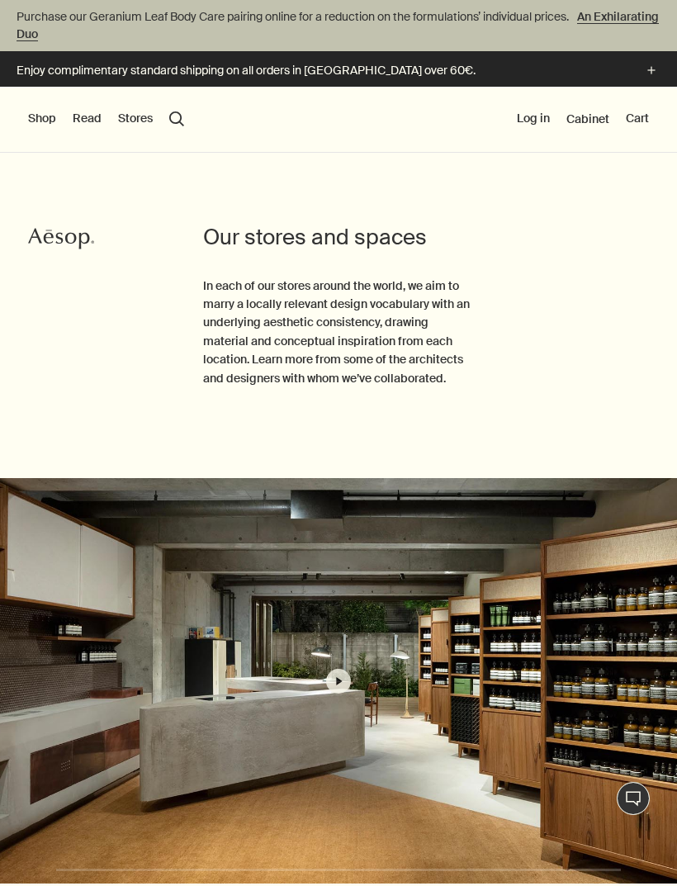
click at [130, 117] on button "Stores" at bounding box center [135, 119] width 35 height 17
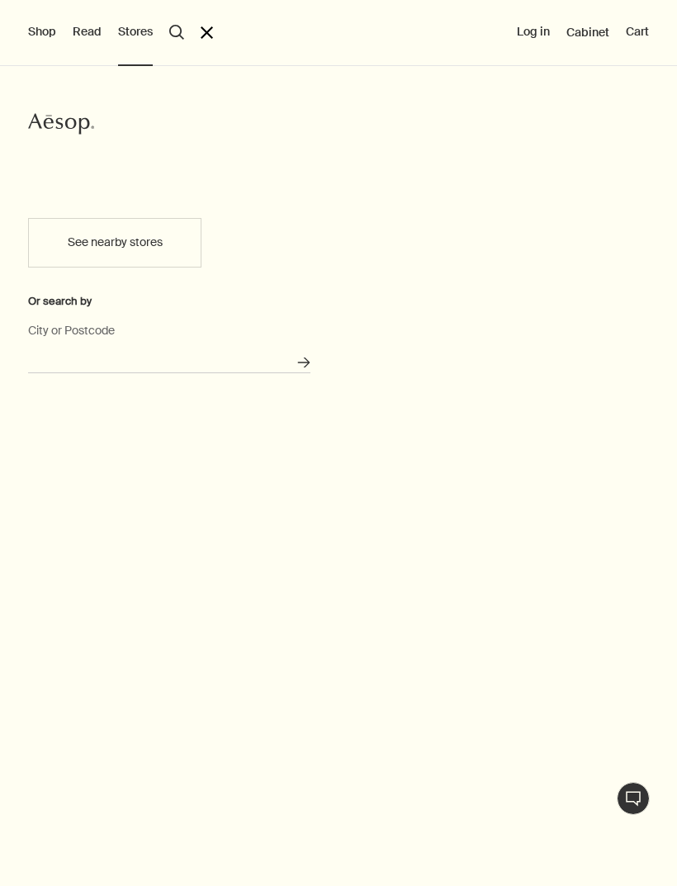
click at [69, 353] on input "City or Postcode" at bounding box center [169, 361] width 282 height 26
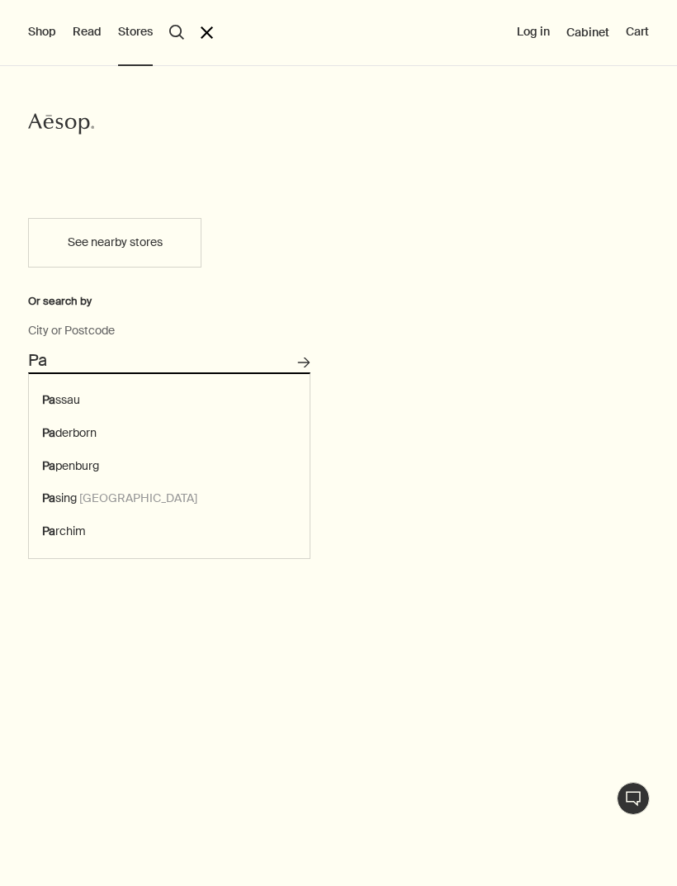
type input "P"
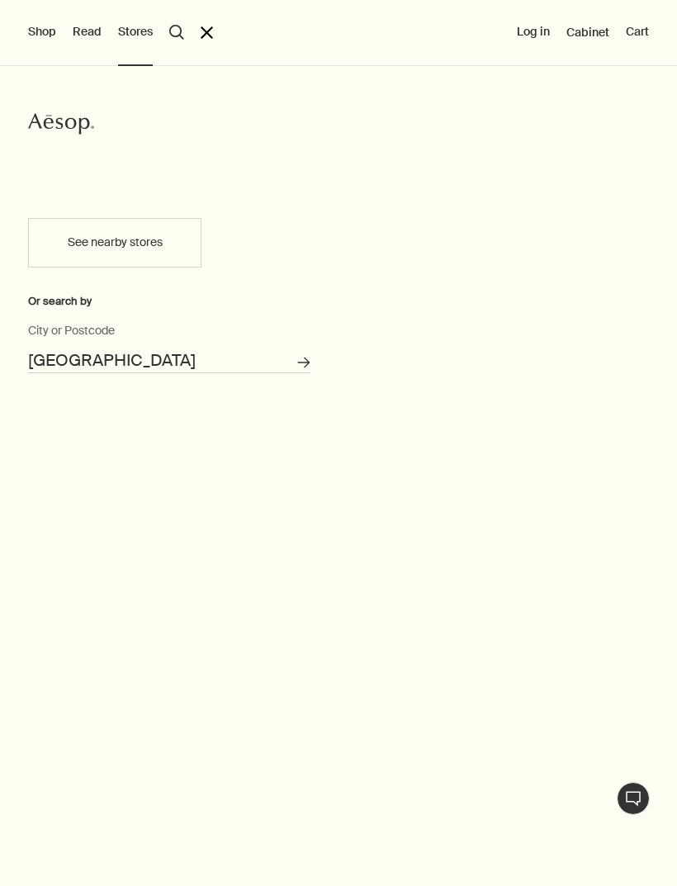
click at [304, 363] on button "Search for stores" at bounding box center [304, 362] width 27 height 27
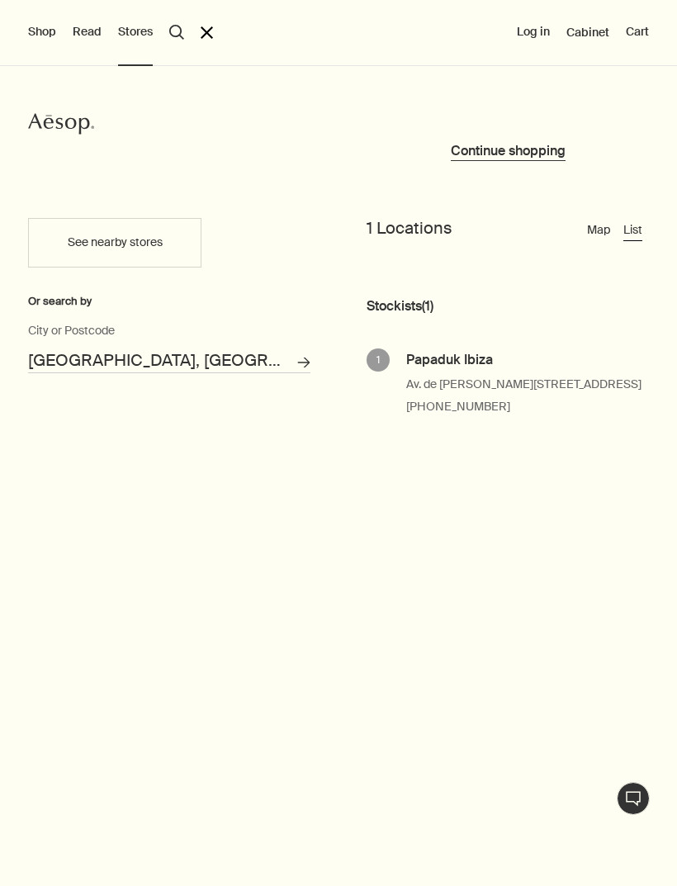
click at [235, 363] on input "[GEOGRAPHIC_DATA], [GEOGRAPHIC_DATA]" at bounding box center [169, 361] width 282 height 26
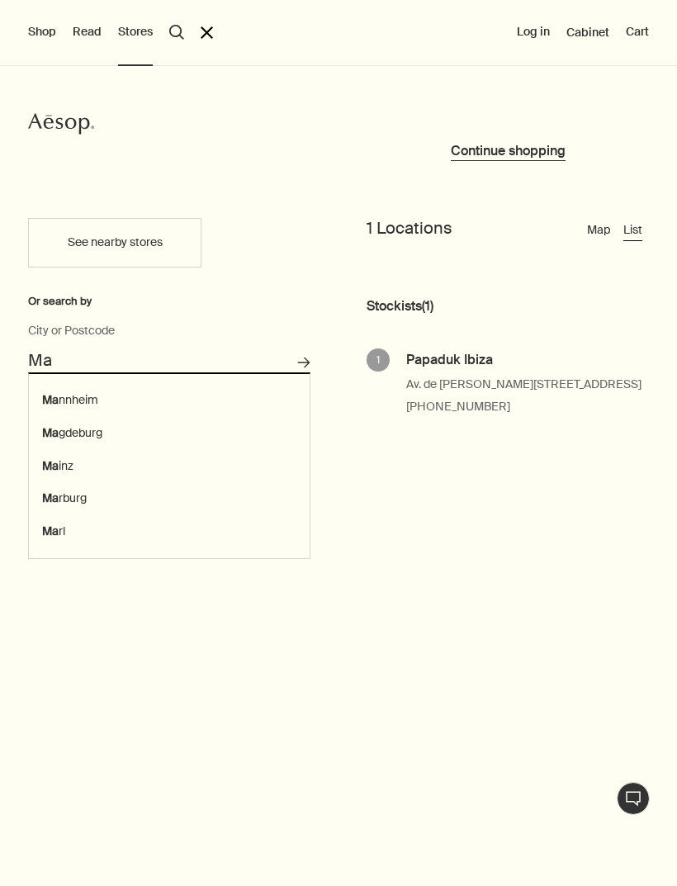
type input "M"
